Goal: Task Accomplishment & Management: Complete application form

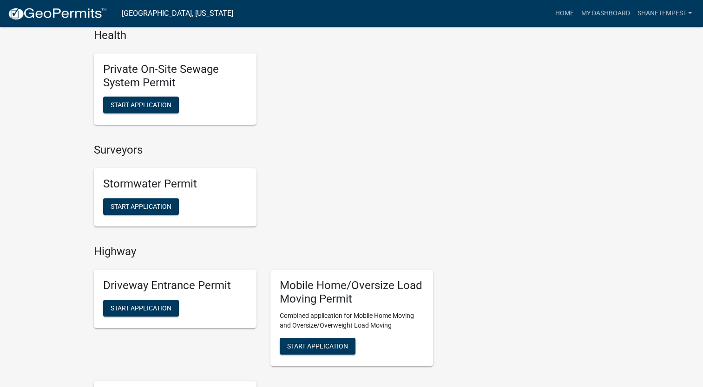
scroll to position [836, 0]
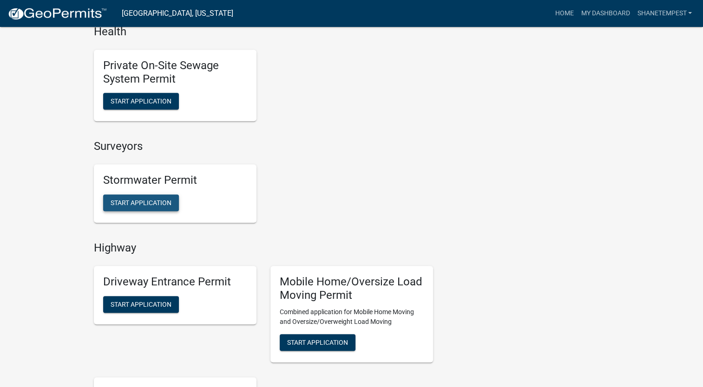
click at [152, 195] on button "Start Application" at bounding box center [141, 203] width 76 height 17
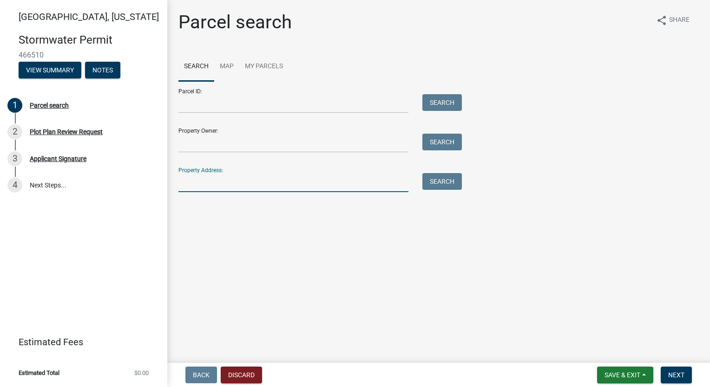
click at [212, 186] on input "Property Address:" at bounding box center [293, 182] width 230 height 19
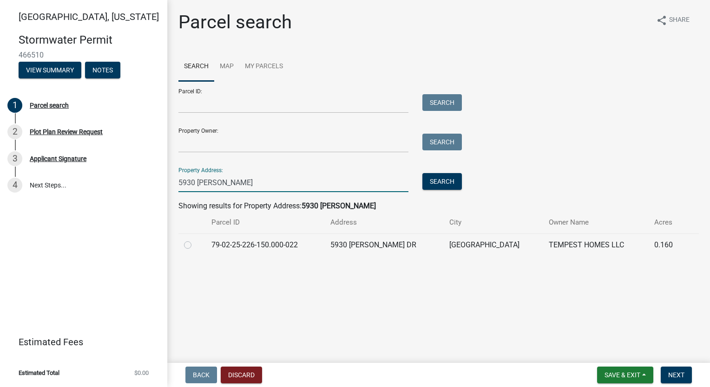
type input "5930 [PERSON_NAME]"
click at [195, 240] on label at bounding box center [195, 240] width 0 height 0
click at [195, 244] on input "radio" at bounding box center [198, 243] width 6 height 6
radio input "true"
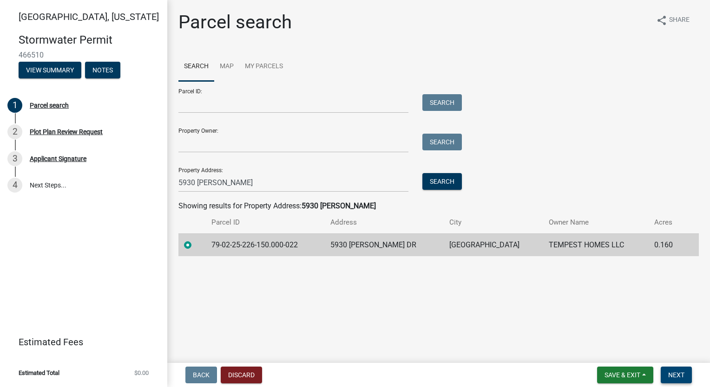
click at [674, 369] on button "Next" at bounding box center [675, 375] width 31 height 17
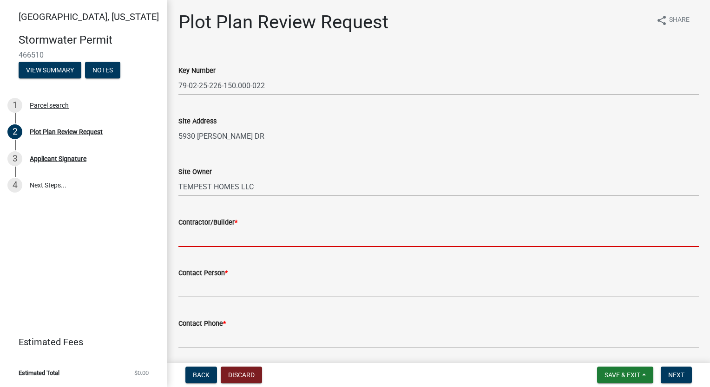
click at [310, 233] on input "Contractor/Builder *" at bounding box center [438, 237] width 520 height 19
type input "Tempest Homes"
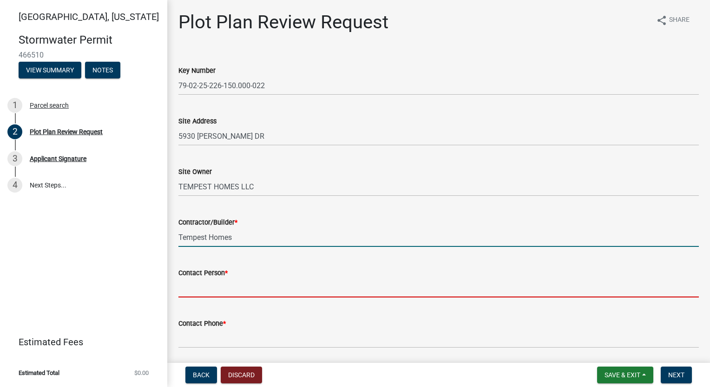
type input "[PERSON_NAME]"
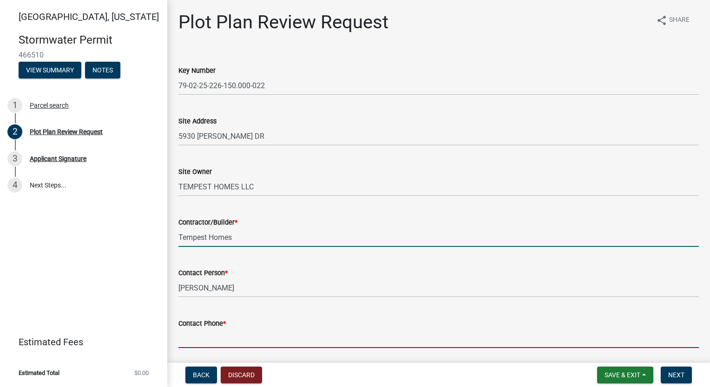
type input "7654186612"
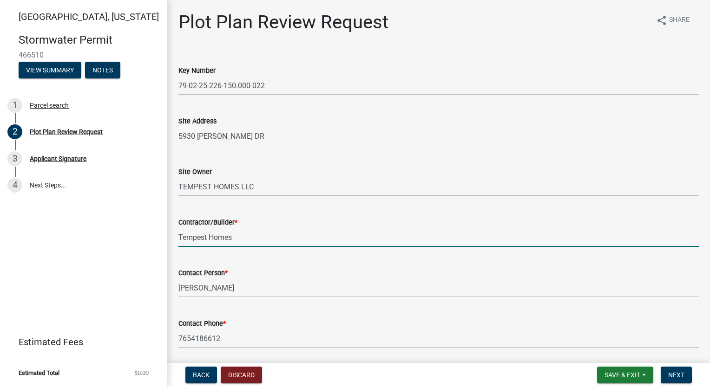
type input "[EMAIL_ADDRESS][DOMAIN_NAME]"
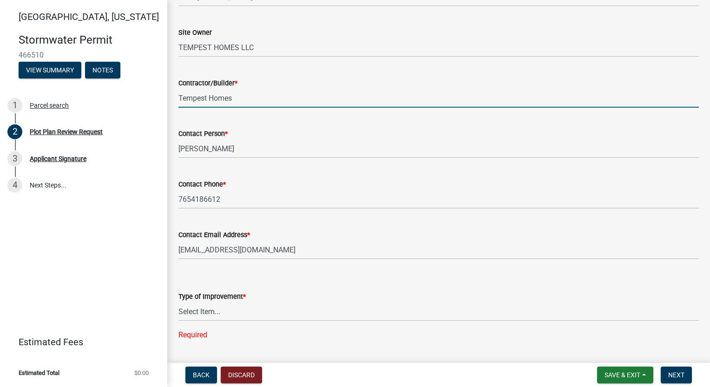
scroll to position [279, 0]
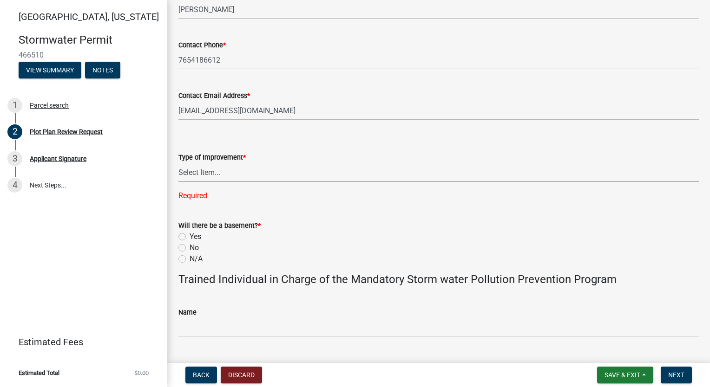
click at [242, 170] on select "Select Item... Agricultural Building Attached Garage Commercial Deck Detached G…" at bounding box center [438, 172] width 520 height 19
click at [178, 163] on select "Select Item... Agricultural Building Attached Garage Commercial Deck Detached G…" at bounding box center [438, 172] width 520 height 19
select select "b583a170-26d7-469b-a390-0aed4d149ee1"
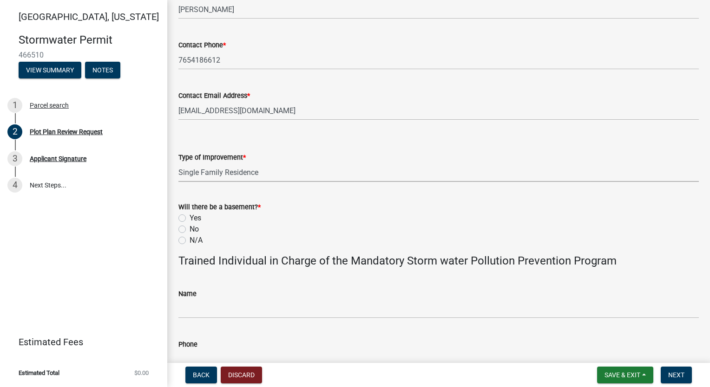
click at [189, 231] on label "No" at bounding box center [193, 229] width 9 height 11
click at [189, 230] on input "No" at bounding box center [192, 227] width 6 height 6
radio input "true"
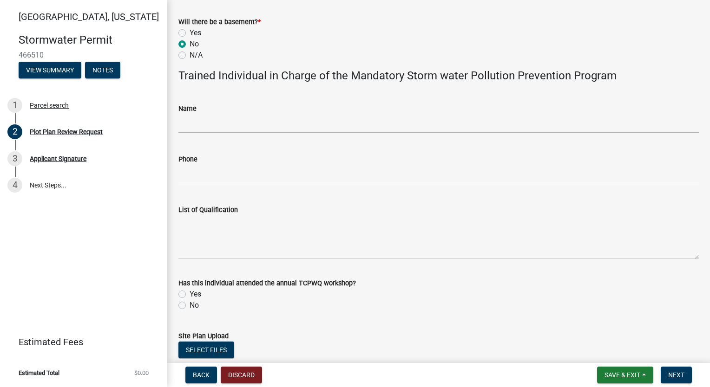
scroll to position [528, 0]
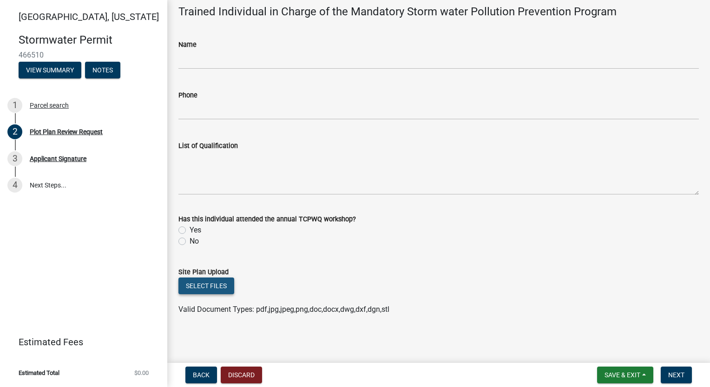
click at [209, 280] on button "Select files" at bounding box center [206, 286] width 56 height 17
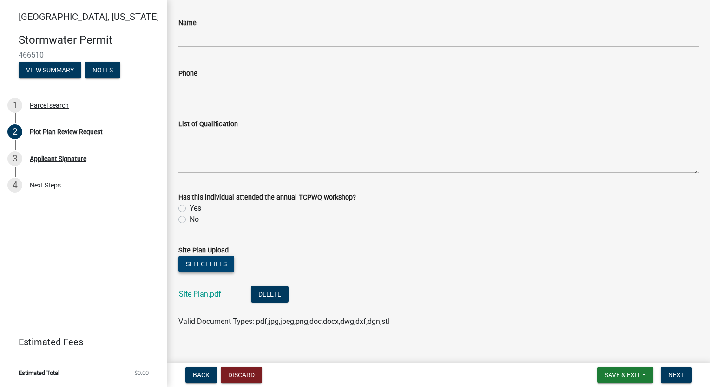
scroll to position [562, 0]
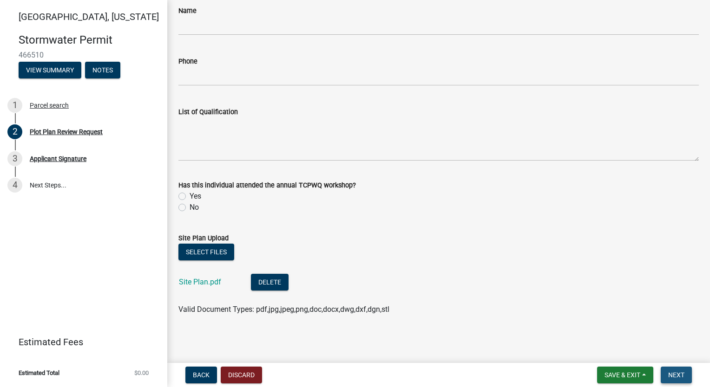
click at [679, 374] on span "Next" at bounding box center [676, 375] width 16 height 7
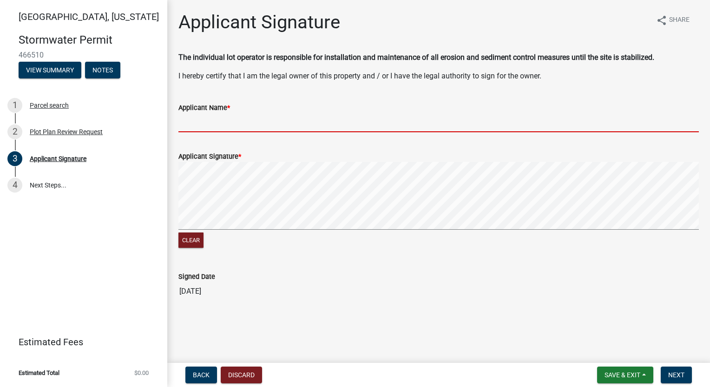
click at [220, 127] on input "Applicant Name *" at bounding box center [438, 122] width 520 height 19
type input "[PERSON_NAME]"
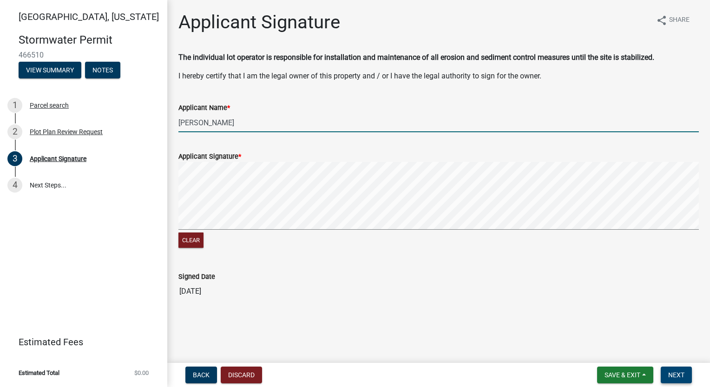
click at [674, 376] on span "Next" at bounding box center [676, 375] width 16 height 7
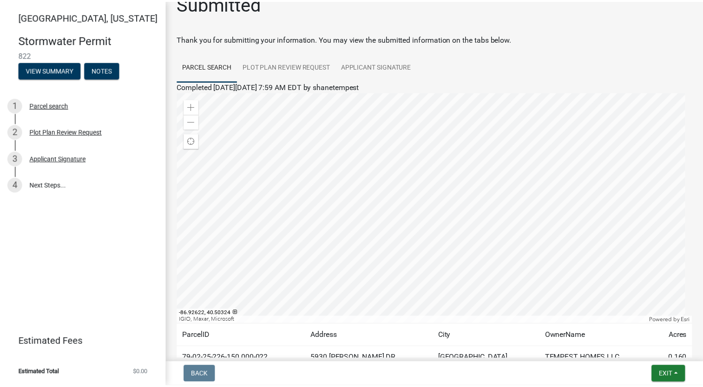
scroll to position [84, 0]
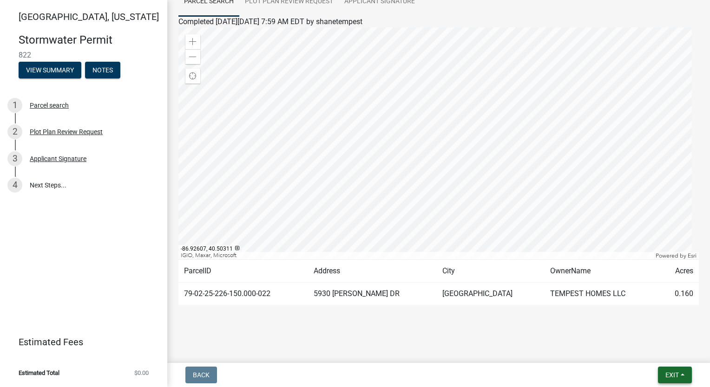
click at [663, 373] on button "Exit" at bounding box center [675, 375] width 34 height 17
click at [660, 353] on button "Save & Exit" at bounding box center [655, 351] width 74 height 22
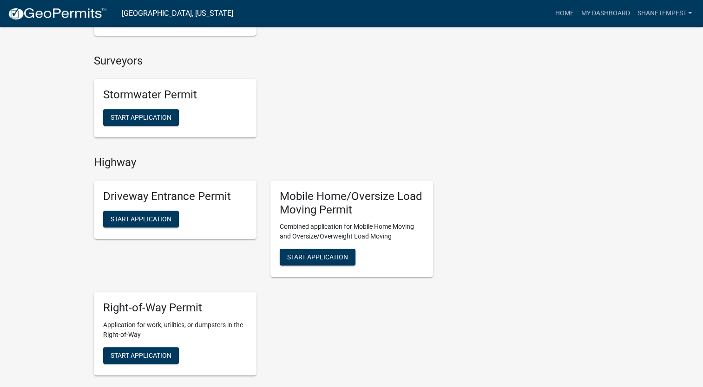
scroll to position [975, 0]
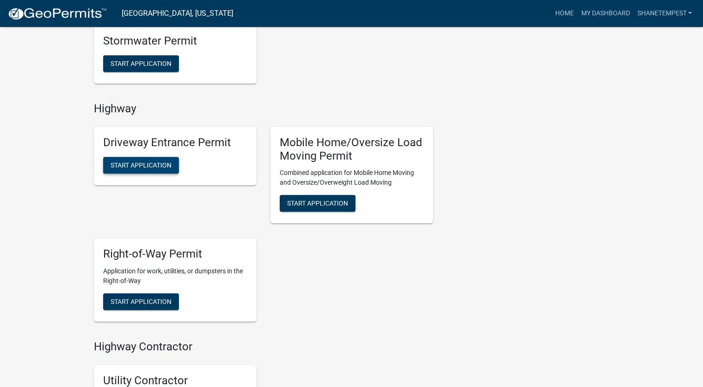
click at [144, 164] on span "Start Application" at bounding box center [141, 164] width 61 height 7
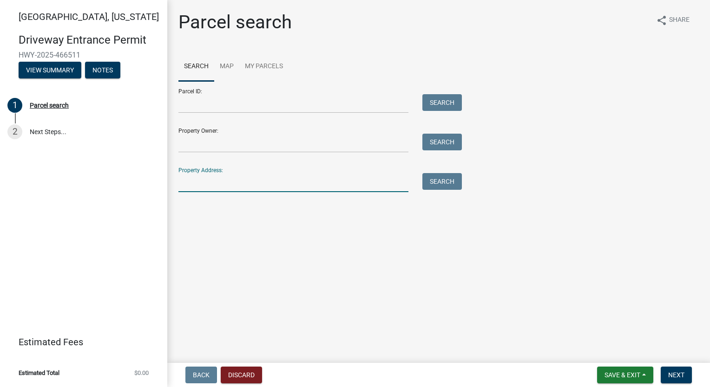
click at [216, 181] on input "Property Address:" at bounding box center [293, 182] width 230 height 19
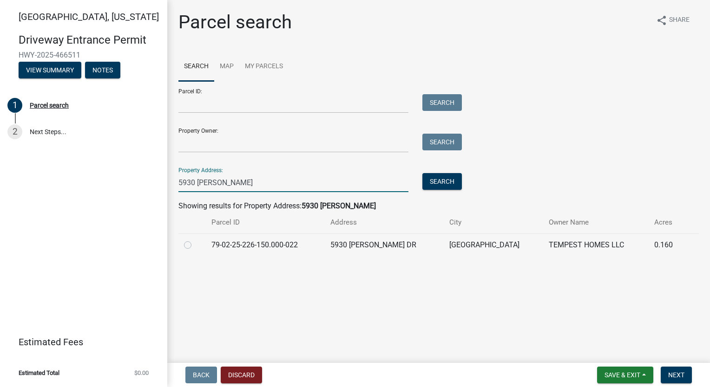
type input "5930 [PERSON_NAME]"
click at [195, 240] on label at bounding box center [195, 240] width 0 height 0
click at [195, 244] on input "radio" at bounding box center [198, 243] width 6 height 6
radio input "true"
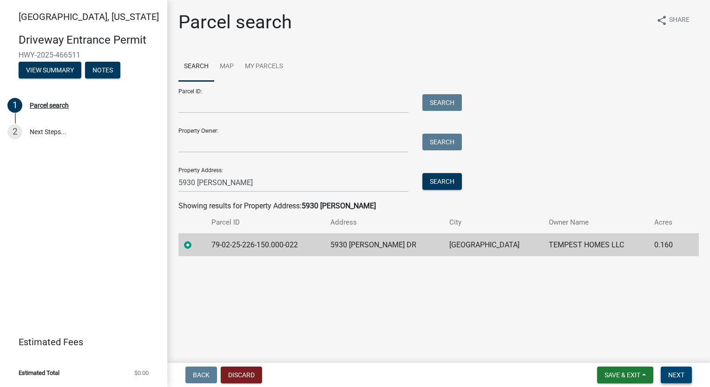
click at [675, 379] on button "Next" at bounding box center [675, 375] width 31 height 17
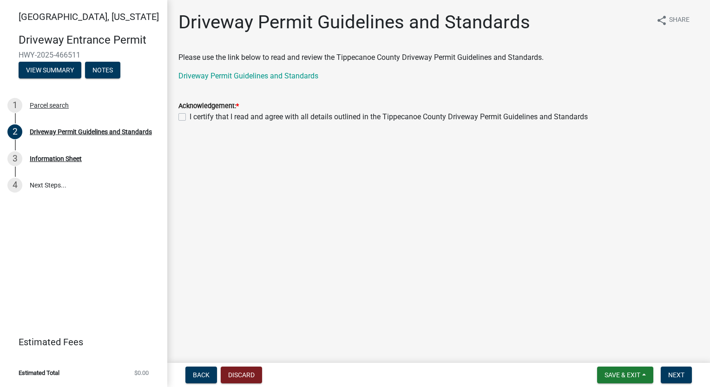
click at [189, 119] on label "I certify that I read and agree with all details outlined in the Tippecanoe Cou…" at bounding box center [388, 116] width 398 height 11
click at [189, 118] on input "I certify that I read and agree with all details outlined in the Tippecanoe Cou…" at bounding box center [192, 114] width 6 height 6
checkbox input "true"
click at [684, 373] on button "Next" at bounding box center [675, 375] width 31 height 17
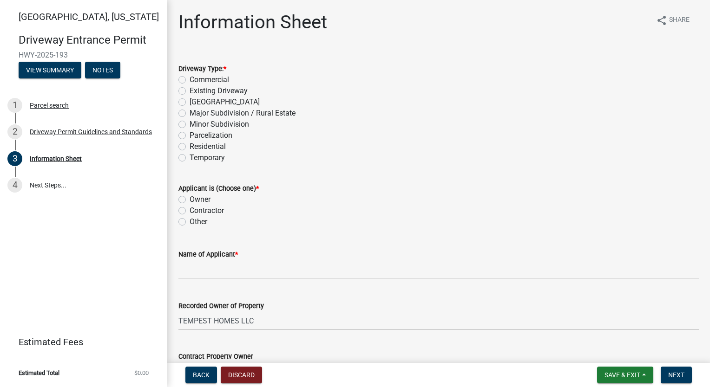
click at [189, 146] on label "Residential" at bounding box center [207, 146] width 36 height 11
click at [189, 146] on input "Residential" at bounding box center [192, 144] width 6 height 6
radio input "true"
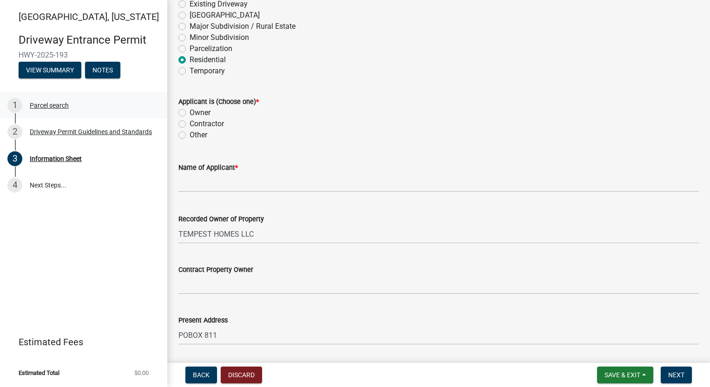
scroll to position [93, 0]
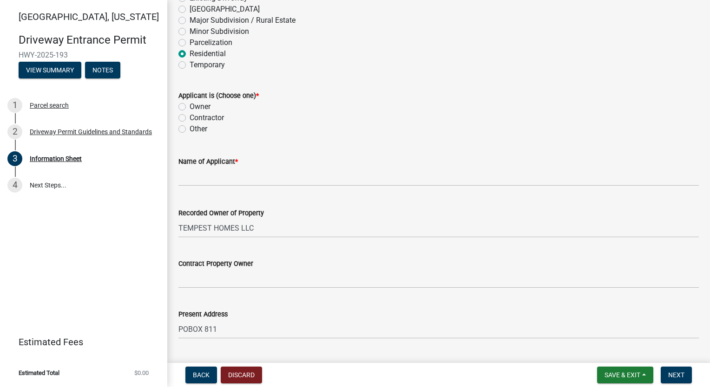
click at [186, 111] on div "Owner" at bounding box center [438, 106] width 520 height 11
click at [189, 108] on label "Owner" at bounding box center [199, 106] width 21 height 11
click at [189, 107] on input "Owner" at bounding box center [192, 104] width 6 height 6
radio input "true"
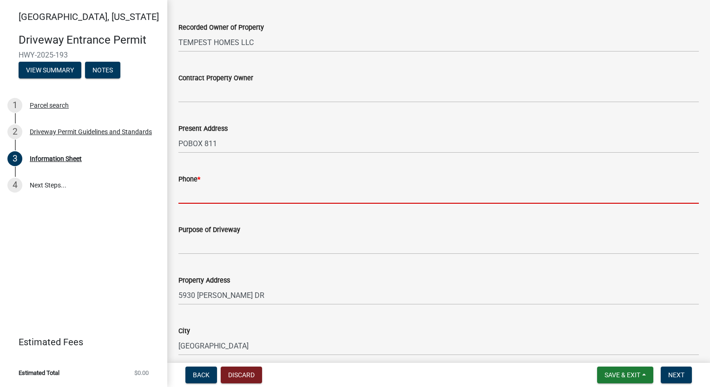
scroll to position [314, 0]
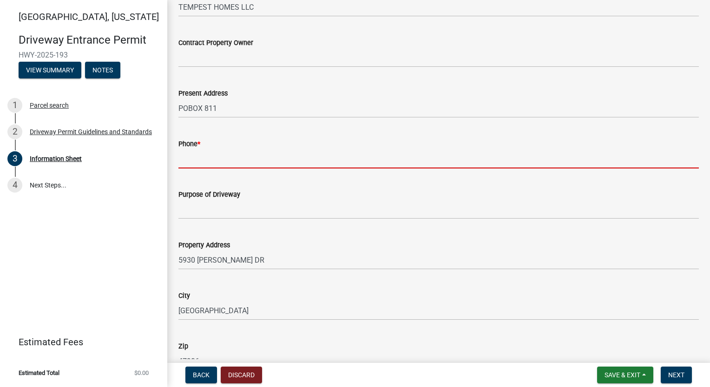
click at [188, 161] on input "Phone *" at bounding box center [438, 159] width 520 height 19
type input "7654186612"
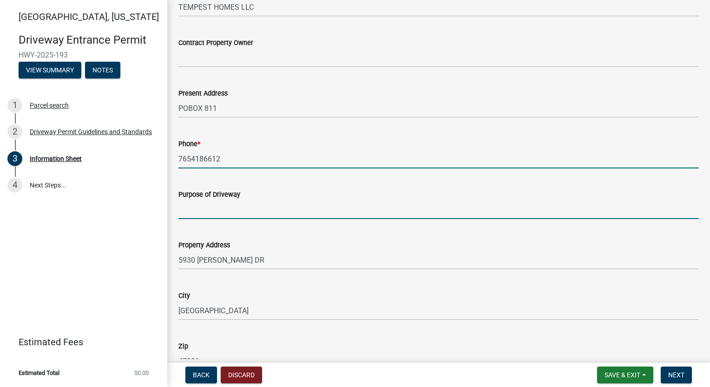
type input "Single Family Home"
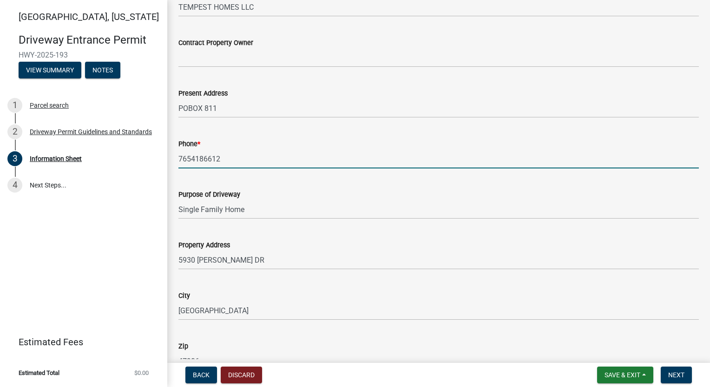
type input "25-T24N-R5W"
type input "[PERSON_NAME] at [GEOGRAPHIC_DATA]"
type input "12"
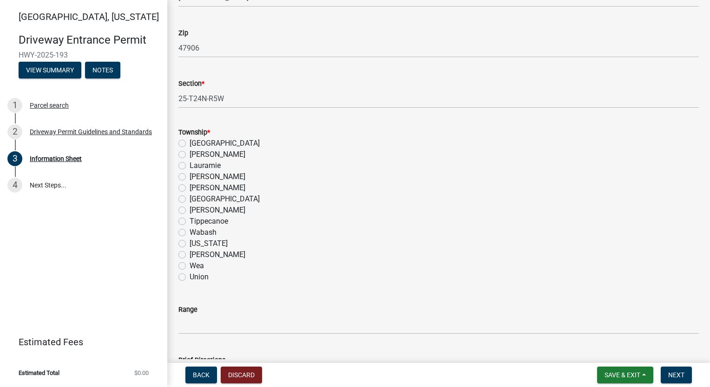
scroll to position [639, 0]
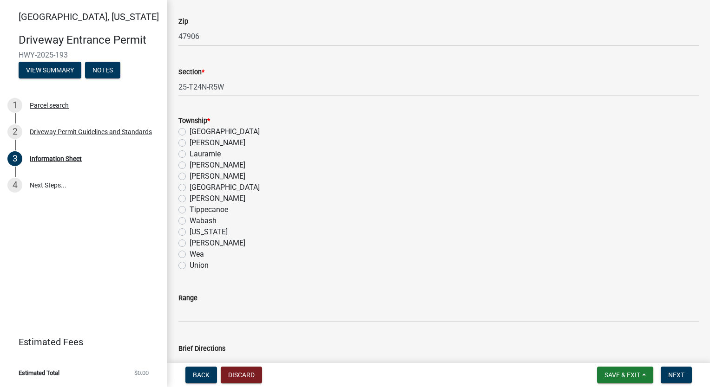
click at [189, 223] on label "Wabash" at bounding box center [202, 221] width 27 height 11
click at [189, 222] on input "Wabash" at bounding box center [192, 219] width 6 height 6
radio input "true"
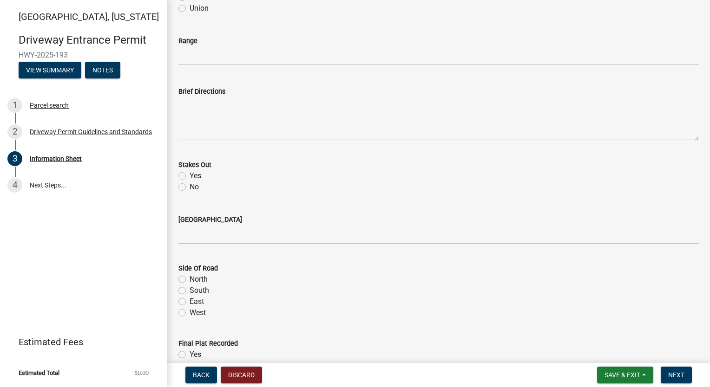
scroll to position [918, 0]
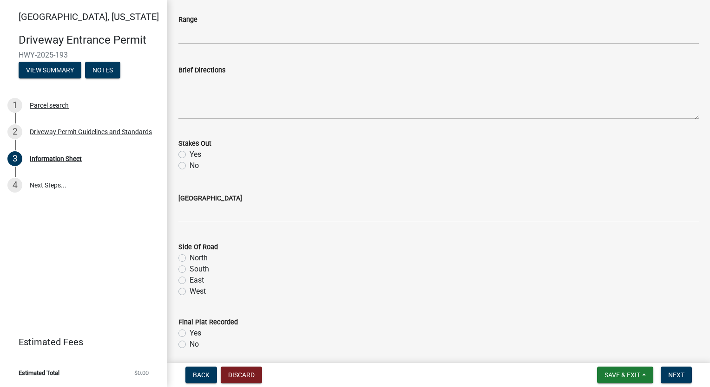
click at [189, 153] on label "Yes" at bounding box center [195, 154] width 12 height 11
click at [189, 153] on input "Yes" at bounding box center [192, 152] width 6 height 6
radio input "true"
click at [189, 293] on label "West" at bounding box center [197, 291] width 16 height 11
click at [189, 292] on input "West" at bounding box center [192, 289] width 6 height 6
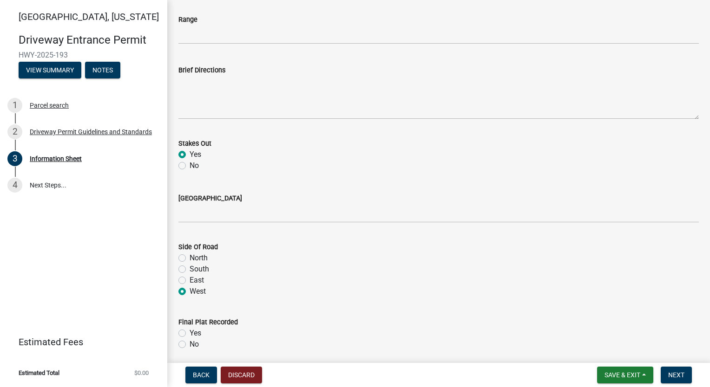
radio input "true"
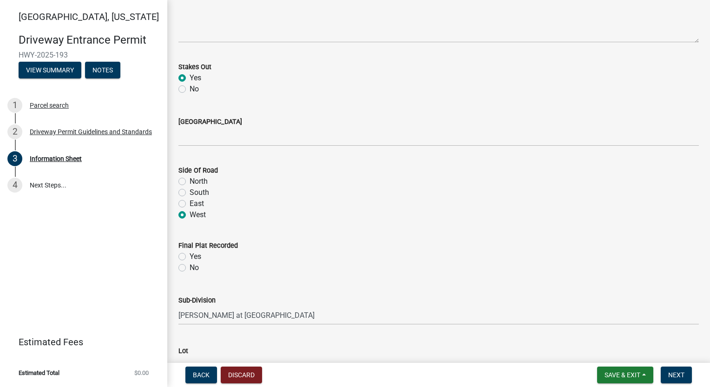
scroll to position [1011, 0]
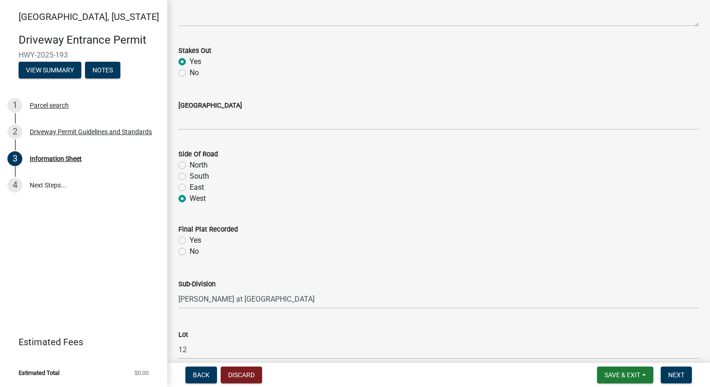
click at [189, 241] on label "Yes" at bounding box center [195, 240] width 12 height 11
click at [189, 241] on input "Yes" at bounding box center [192, 238] width 6 height 6
radio input "true"
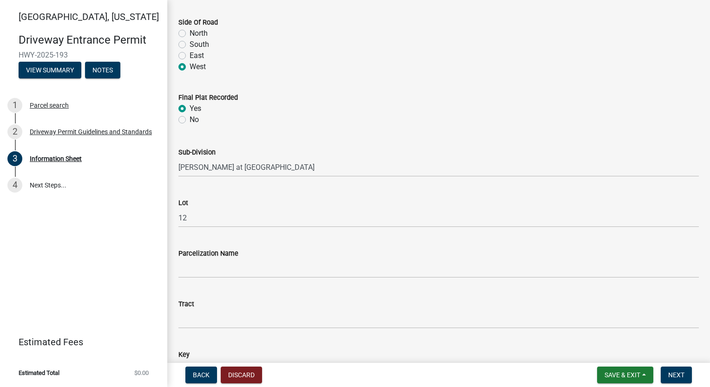
scroll to position [1150, 0]
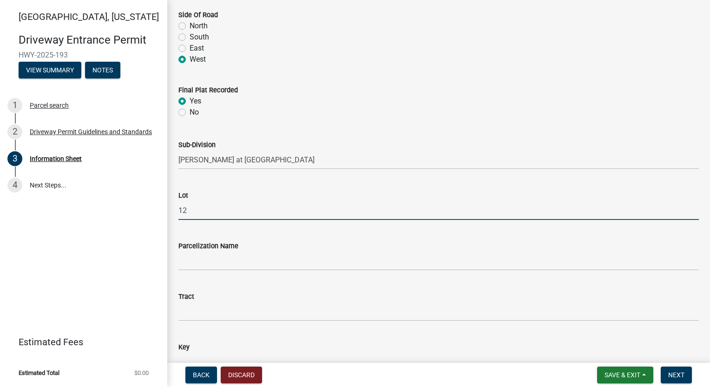
drag, startPoint x: 226, startPoint y: 211, endPoint x: 157, endPoint y: 215, distance: 69.8
click at [157, 215] on div "[GEOGRAPHIC_DATA][US_STATE] Entrance Permit HWY-2025-193 View Summary Notes 1 P…" at bounding box center [355, 193] width 710 height 387
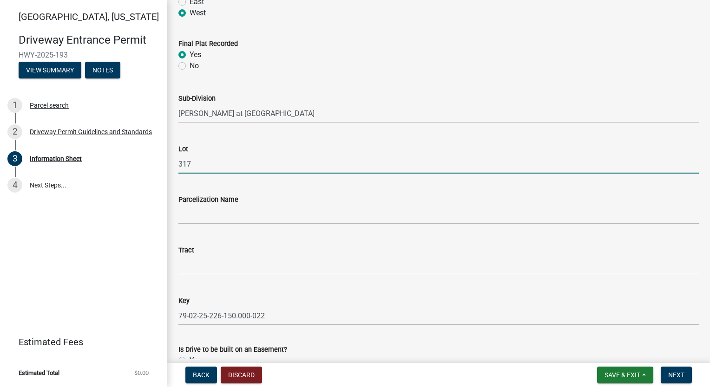
scroll to position [1289, 0]
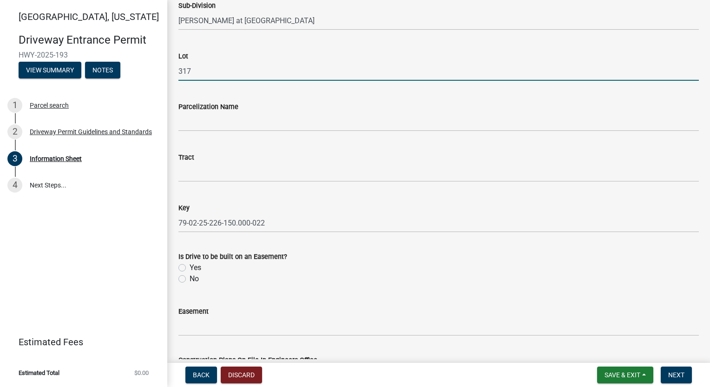
type input "317"
click at [189, 278] on label "No" at bounding box center [193, 279] width 9 height 11
click at [189, 278] on input "No" at bounding box center [192, 277] width 6 height 6
radio input "true"
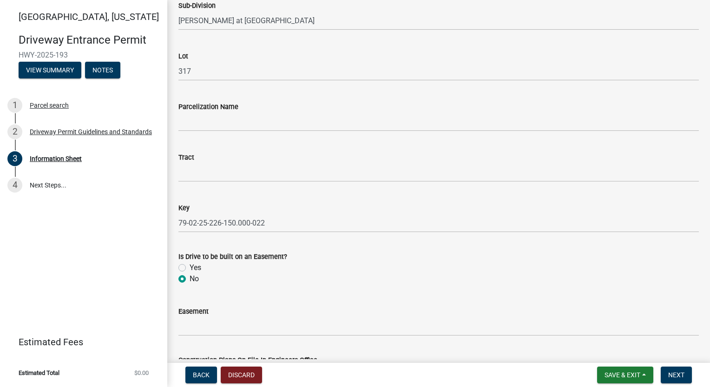
scroll to position [1429, 0]
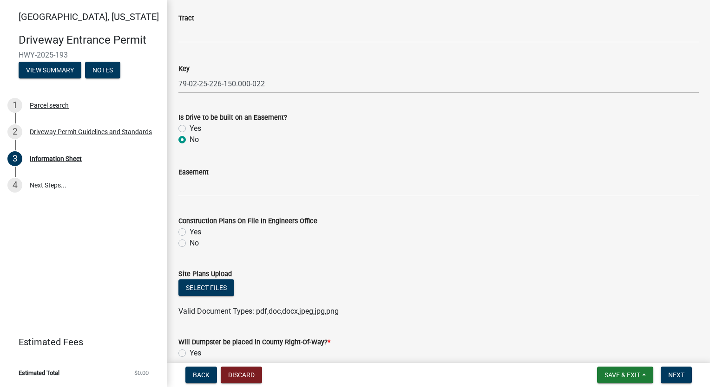
click at [189, 232] on label "Yes" at bounding box center [195, 232] width 12 height 11
click at [189, 232] on input "Yes" at bounding box center [192, 230] width 6 height 6
radio input "true"
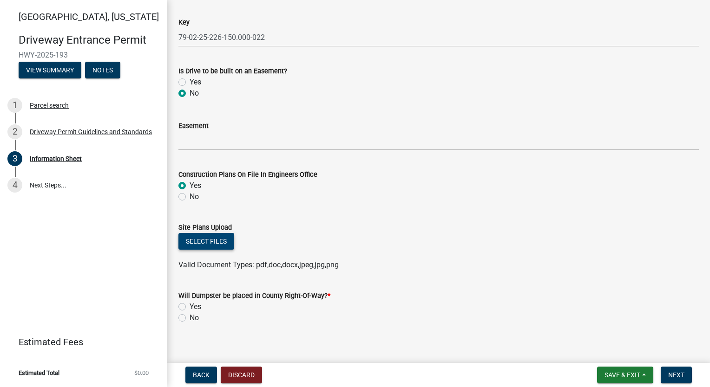
click at [220, 238] on button "Select files" at bounding box center [206, 241] width 56 height 17
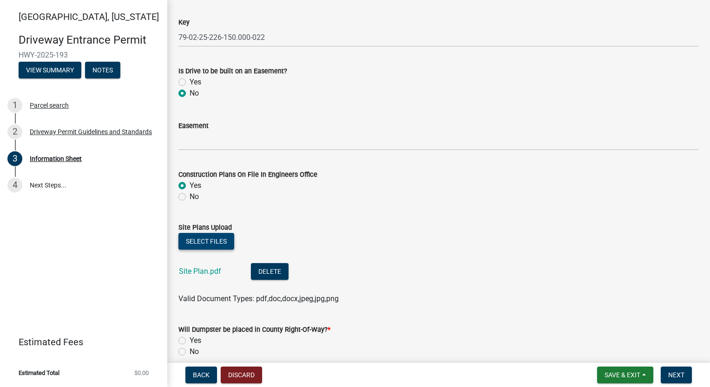
scroll to position [1518, 0]
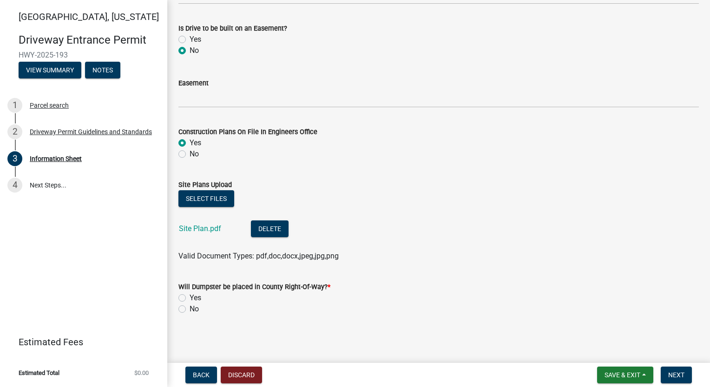
click at [189, 308] on label "No" at bounding box center [193, 309] width 9 height 11
click at [189, 308] on input "No" at bounding box center [192, 307] width 6 height 6
radio input "true"
click at [674, 366] on nav "Back Discard Save & Exit Save Save & Exit Next" at bounding box center [438, 375] width 542 height 24
click at [674, 373] on span "Next" at bounding box center [676, 375] width 16 height 7
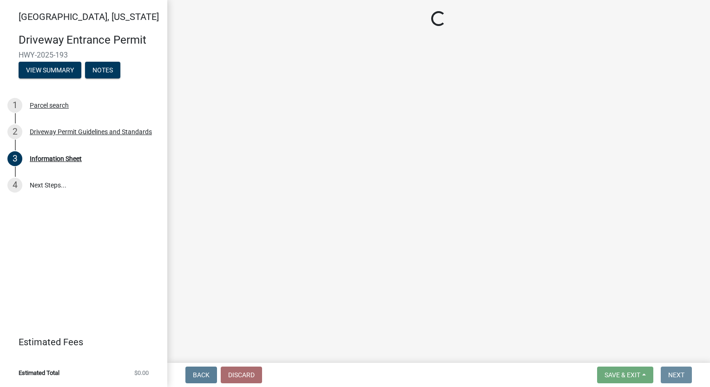
scroll to position [0, 0]
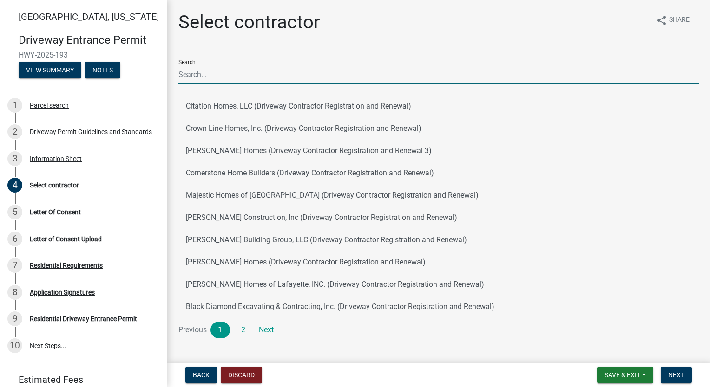
click at [268, 68] on input "Search" at bounding box center [438, 74] width 520 height 19
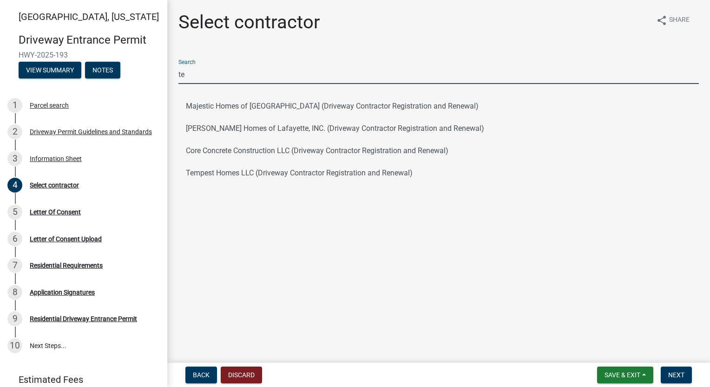
type input "TEMPEST"
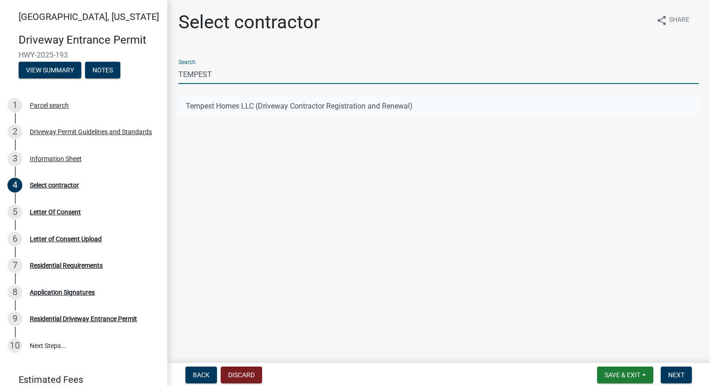
click at [246, 104] on button "Tempest Homes LLC (Driveway Contractor Registration and Renewal)" at bounding box center [438, 106] width 520 height 22
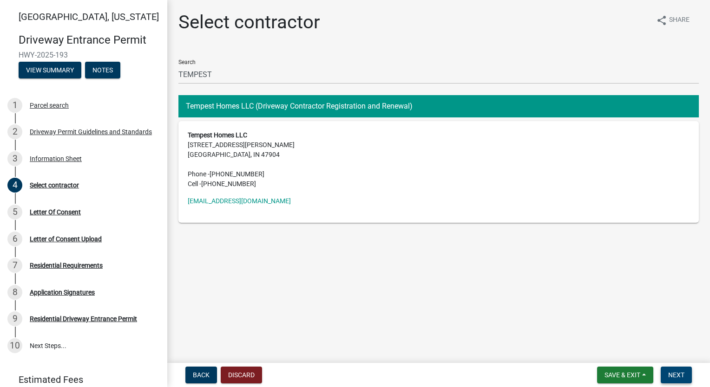
click at [677, 378] on span "Next" at bounding box center [676, 375] width 16 height 7
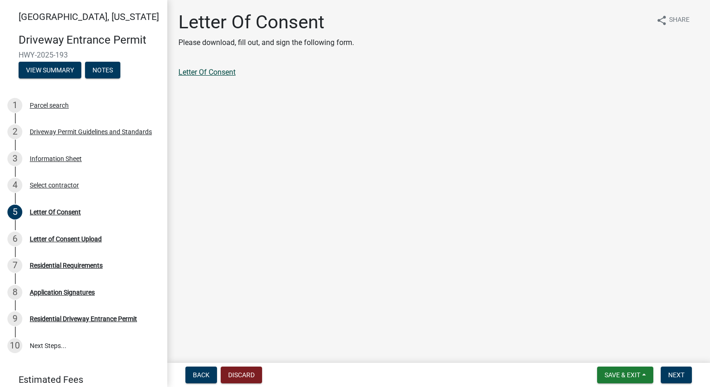
click at [203, 70] on link "Letter Of Consent" at bounding box center [206, 72] width 57 height 9
click at [676, 372] on span "Next" at bounding box center [676, 375] width 16 height 7
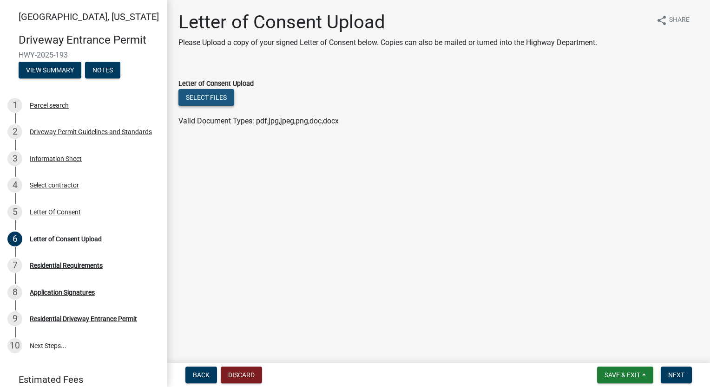
click at [220, 93] on button "Select files" at bounding box center [206, 97] width 56 height 17
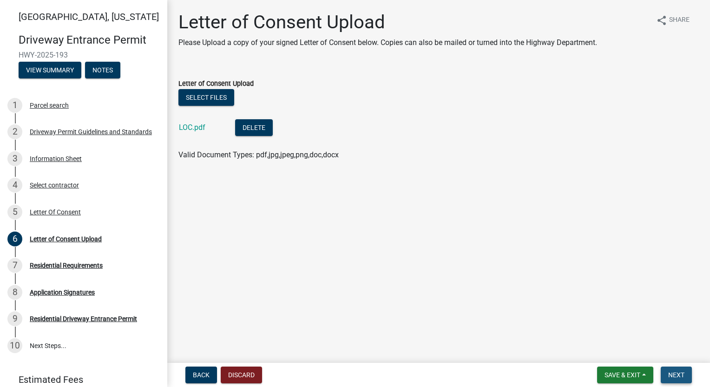
click at [675, 369] on button "Next" at bounding box center [675, 375] width 31 height 17
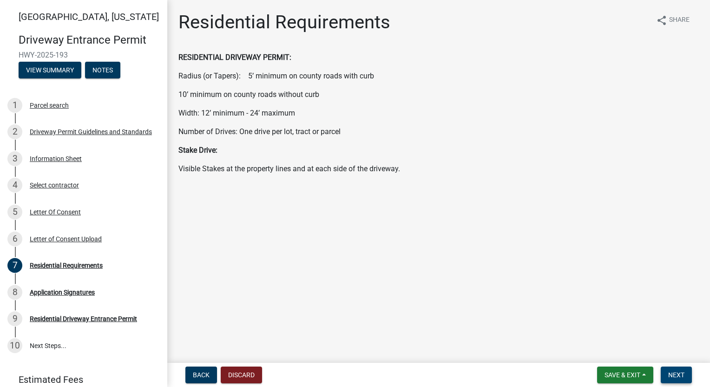
click at [676, 380] on button "Next" at bounding box center [675, 375] width 31 height 17
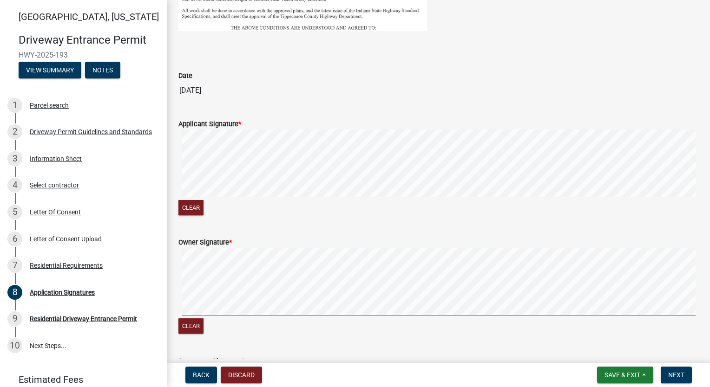
scroll to position [557, 0]
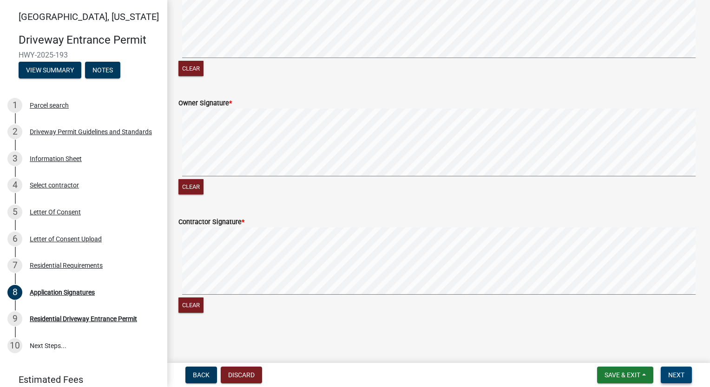
click at [680, 376] on span "Next" at bounding box center [676, 375] width 16 height 7
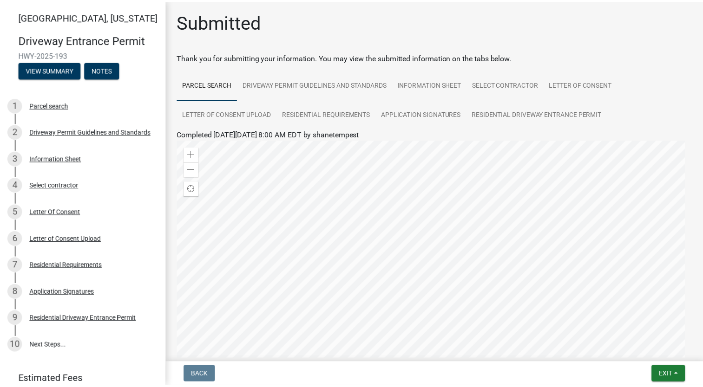
scroll to position [113, 0]
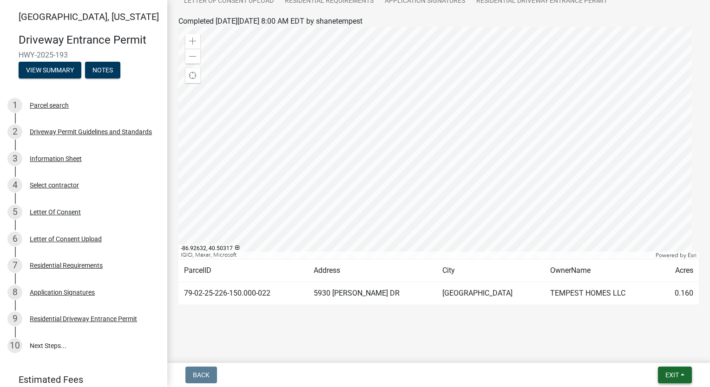
click at [665, 376] on span "Exit" at bounding box center [671, 375] width 13 height 7
click at [658, 352] on button "Save & Exit" at bounding box center [655, 351] width 74 height 22
